Goal: Task Accomplishment & Management: Manage account settings

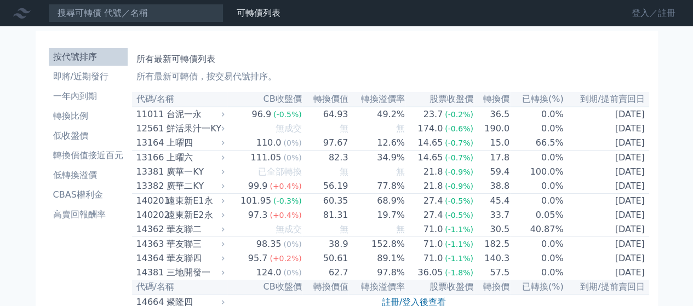
click at [644, 17] on link "登入／註冊" at bounding box center [653, 13] width 61 height 18
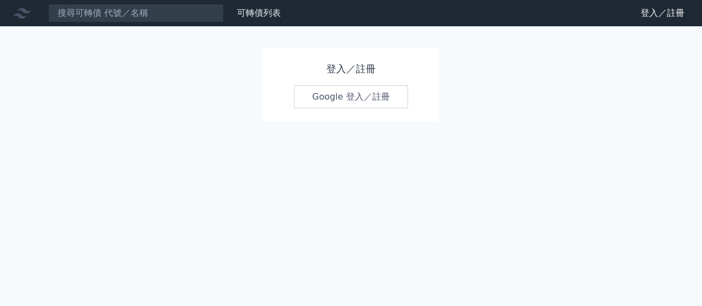
click at [335, 94] on link "Google 登入／註冊" at bounding box center [351, 97] width 114 height 23
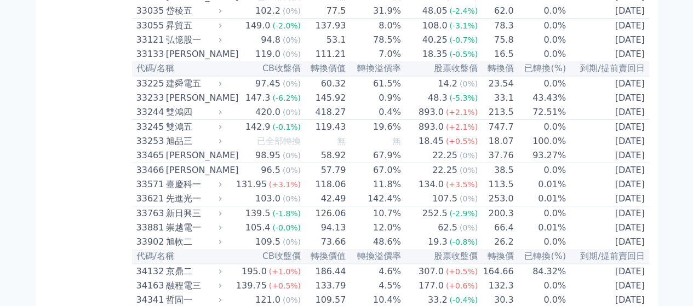
scroll to position [2174, 0]
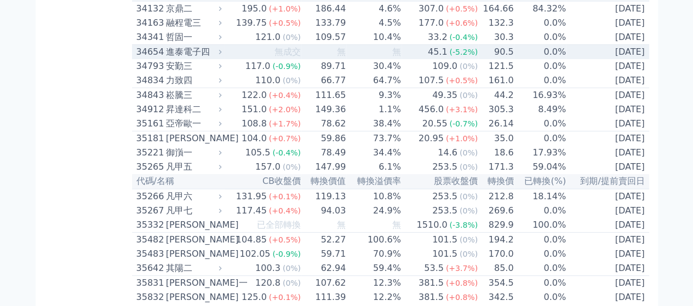
click at [189, 59] on div "進泰電子四" at bounding box center [193, 51] width 54 height 13
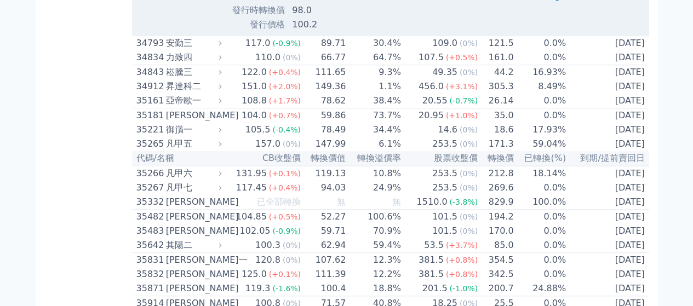
scroll to position [2558, 0]
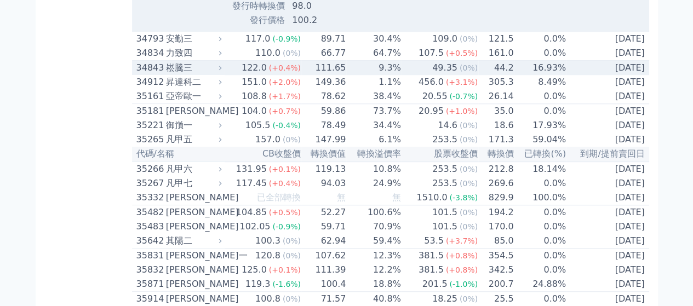
click at [482, 76] on td "44.2" at bounding box center [497, 68] width 36 height 15
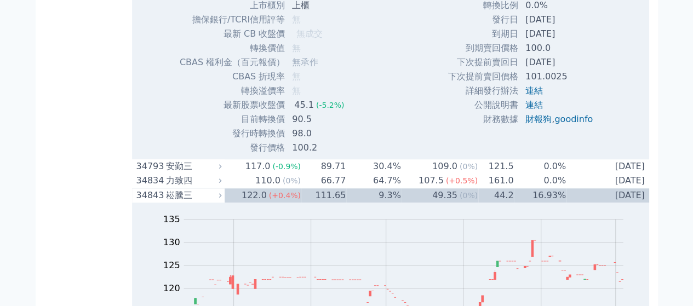
scroll to position [2302, 0]
